Goal: Task Accomplishment & Management: Use online tool/utility

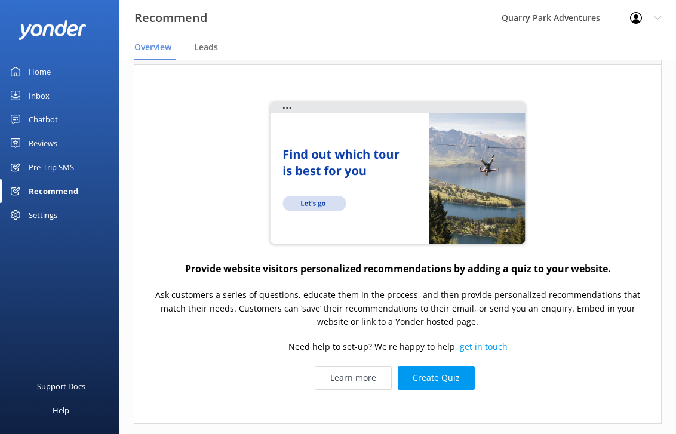
scroll to position [73, 0]
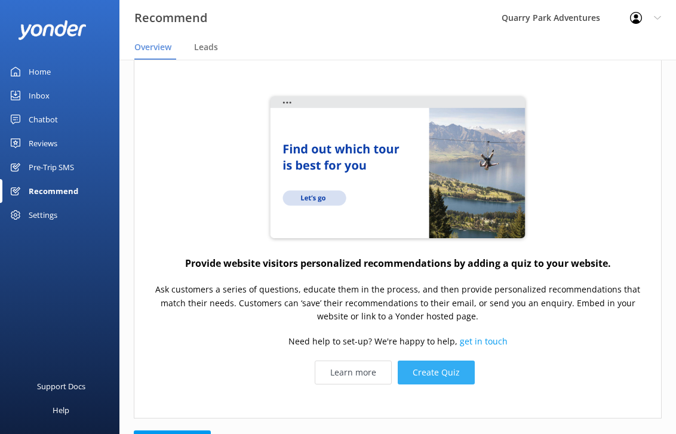
click at [442, 379] on button "Create Quiz" at bounding box center [436, 373] width 77 height 24
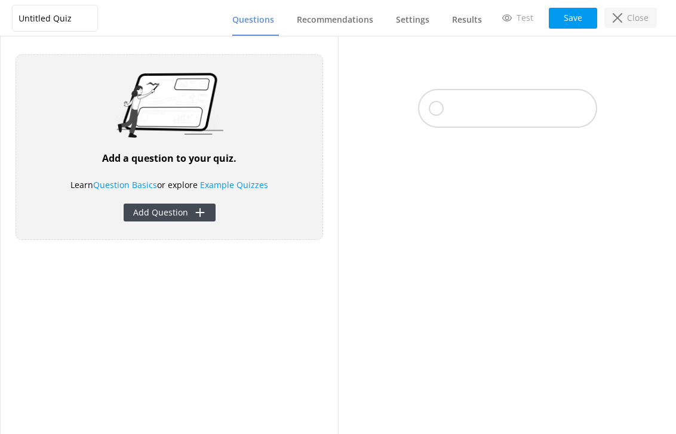
click at [623, 18] on div "Close" at bounding box center [631, 18] width 53 height 20
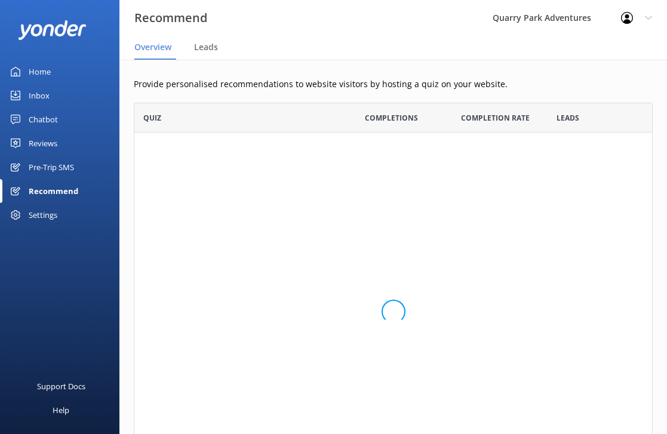
scroll to position [380, 510]
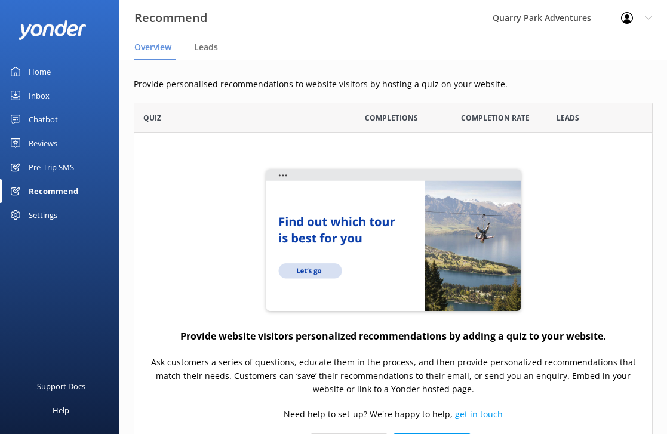
click at [37, 148] on div "Reviews" at bounding box center [43, 143] width 29 height 24
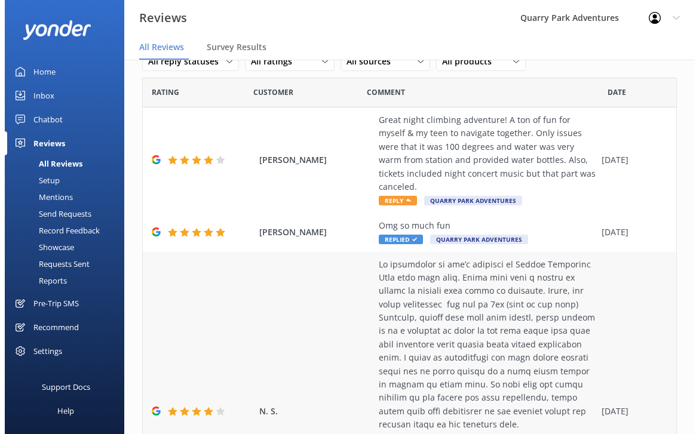
scroll to position [56, 0]
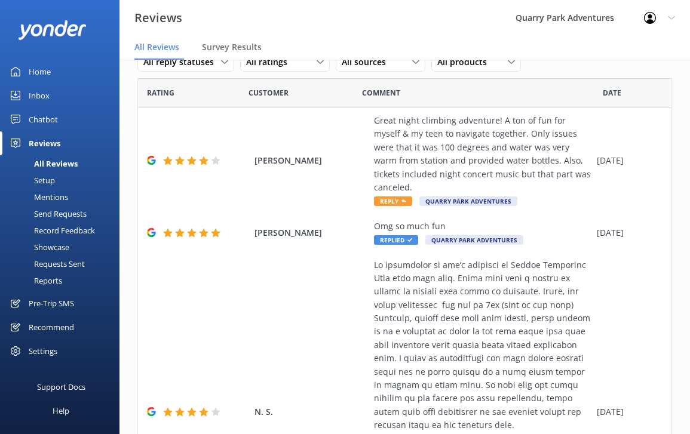
click at [76, 231] on div "Record Feedback" at bounding box center [51, 230] width 88 height 17
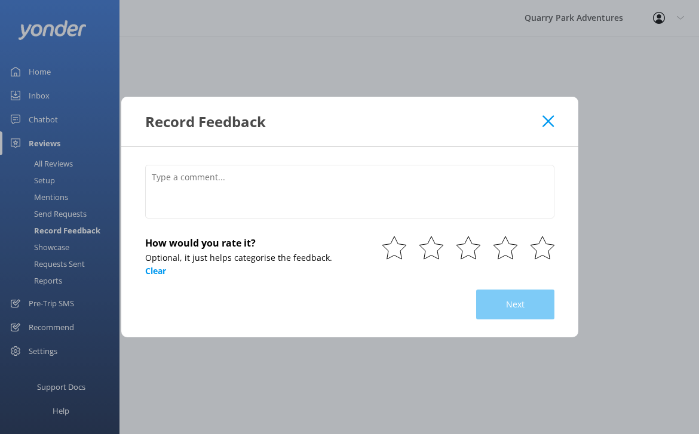
click at [550, 125] on icon at bounding box center [548, 121] width 11 height 12
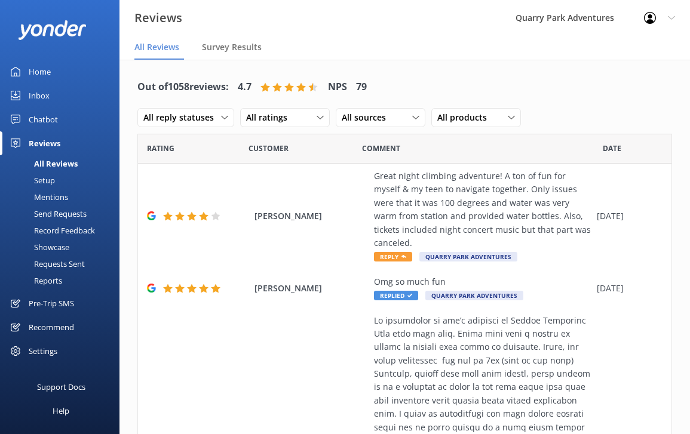
click at [72, 300] on div "Pre-Trip SMS" at bounding box center [51, 304] width 45 height 24
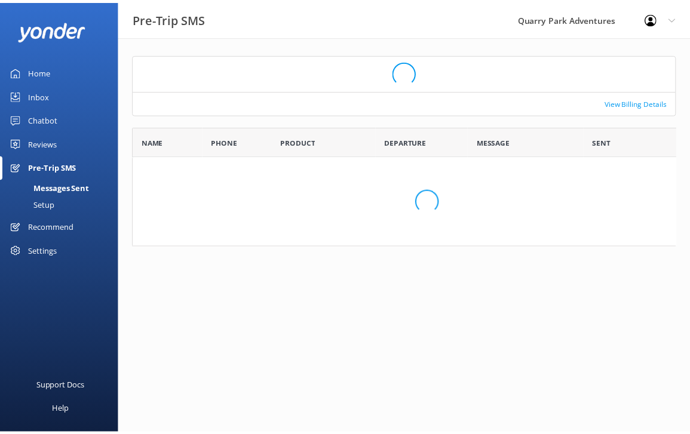
scroll to position [9, 10]
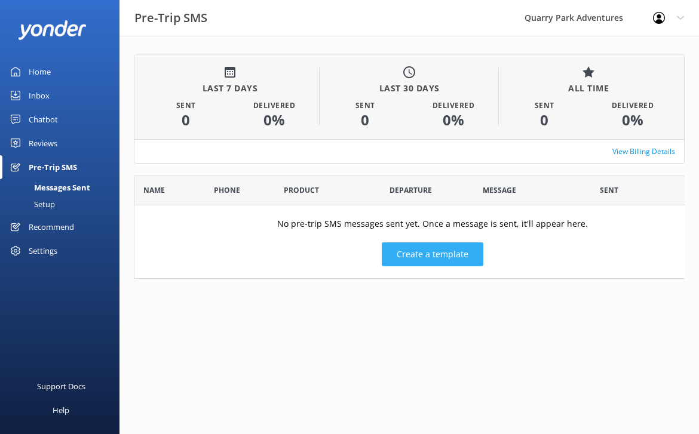
click at [418, 253] on button "Create a template" at bounding box center [433, 255] width 102 height 24
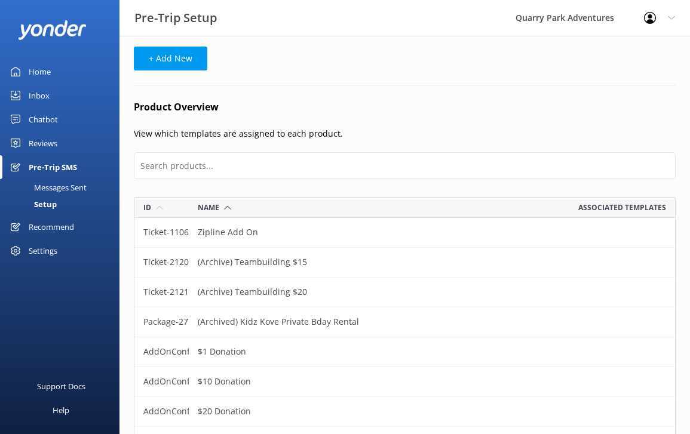
scroll to position [107, 0]
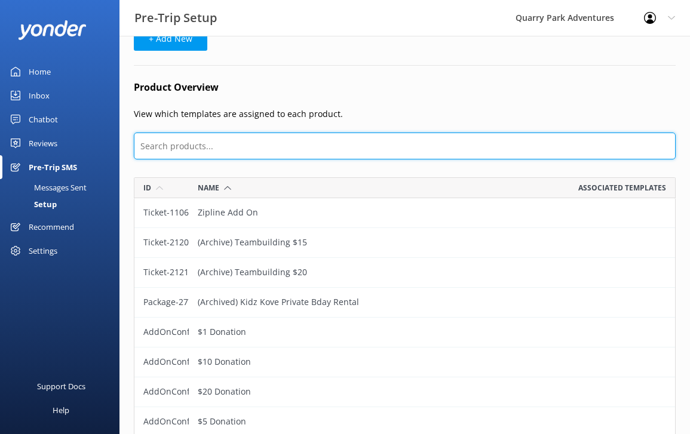
click at [357, 141] on input "text" at bounding box center [405, 146] width 542 height 27
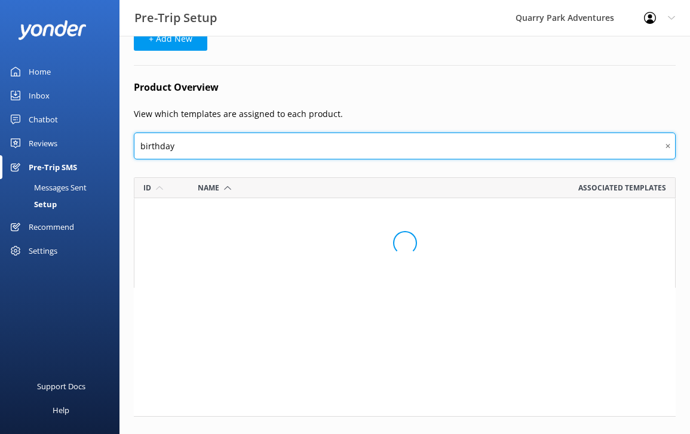
scroll to position [10, 10]
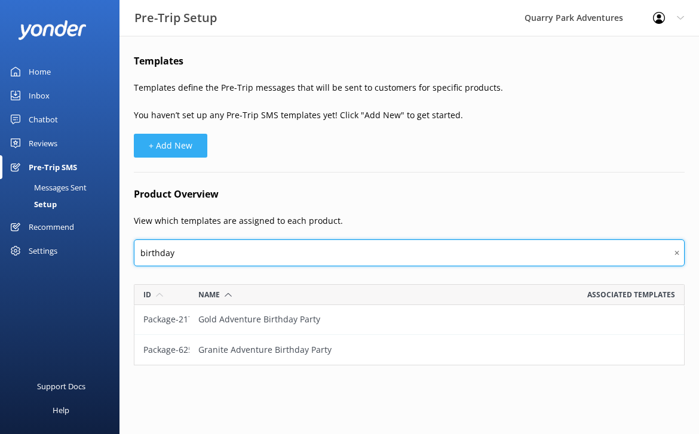
type input "birthday"
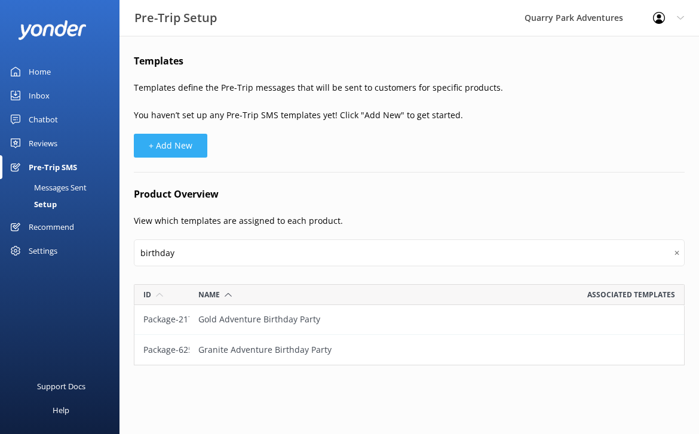
click at [174, 150] on button "+ Add New" at bounding box center [170, 146] width 73 height 24
select select "17:00"
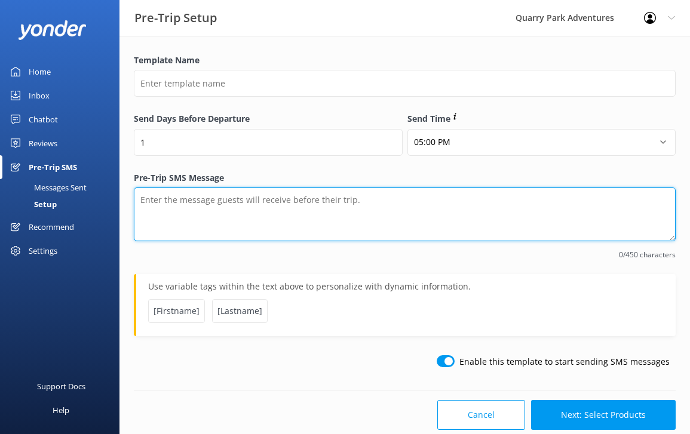
click at [320, 224] on textarea "Pre-Trip SMS Message" at bounding box center [405, 215] width 542 height 54
